Goal: Navigation & Orientation: Find specific page/section

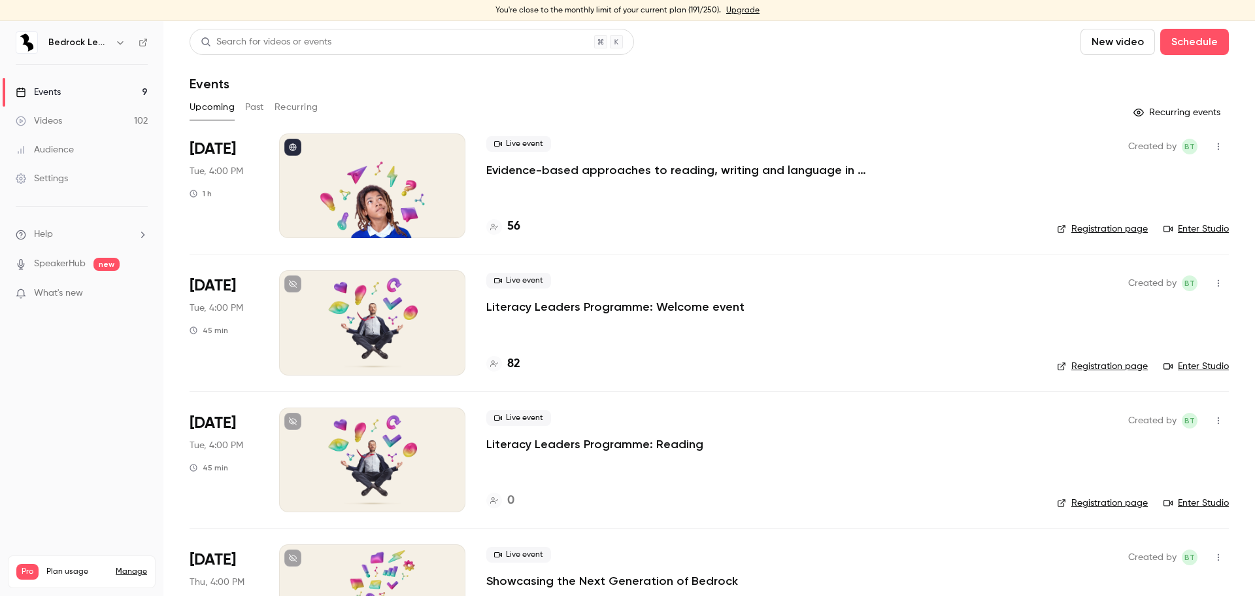
click at [733, 8] on link "Upgrade" at bounding box center [742, 10] width 33 height 10
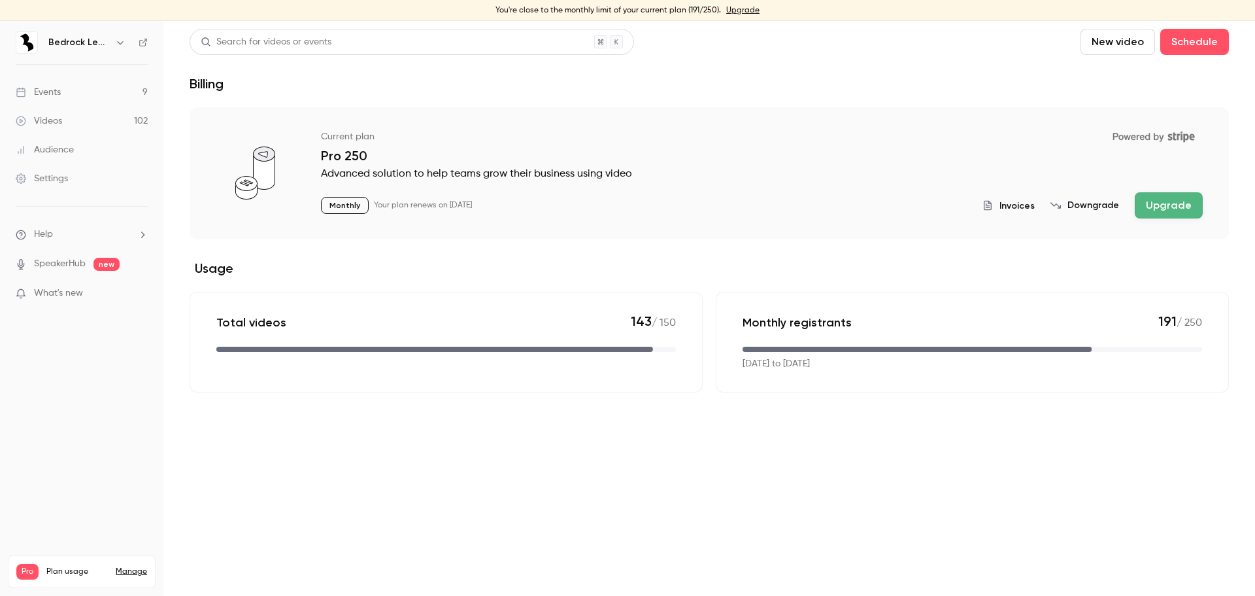
click at [60, 95] on div "Events" at bounding box center [38, 92] width 45 height 13
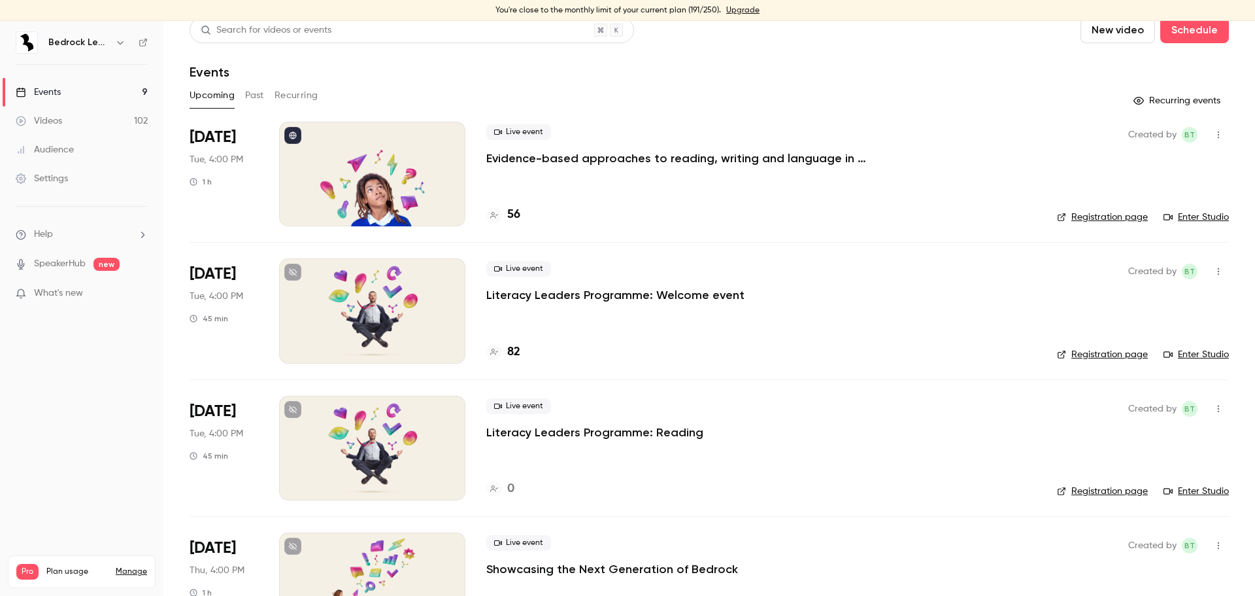
scroll to position [8, 0]
